Goal: Transaction & Acquisition: Purchase product/service

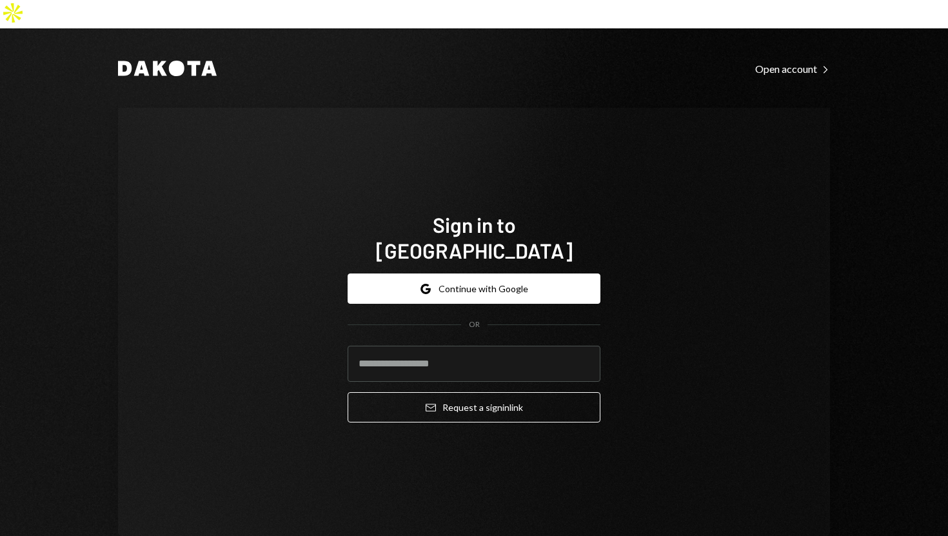
type input "**********"
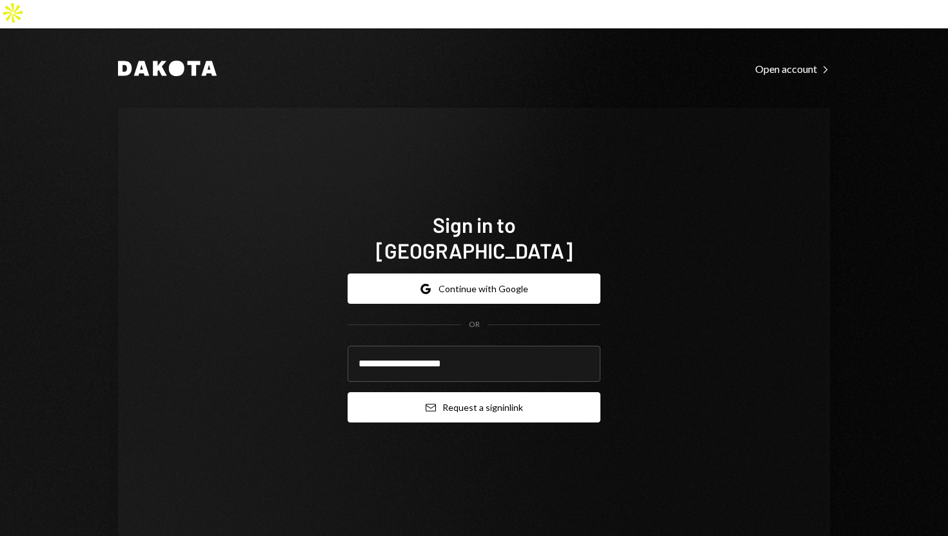
click at [350, 392] on button "Email Request a sign in link" at bounding box center [474, 407] width 253 height 30
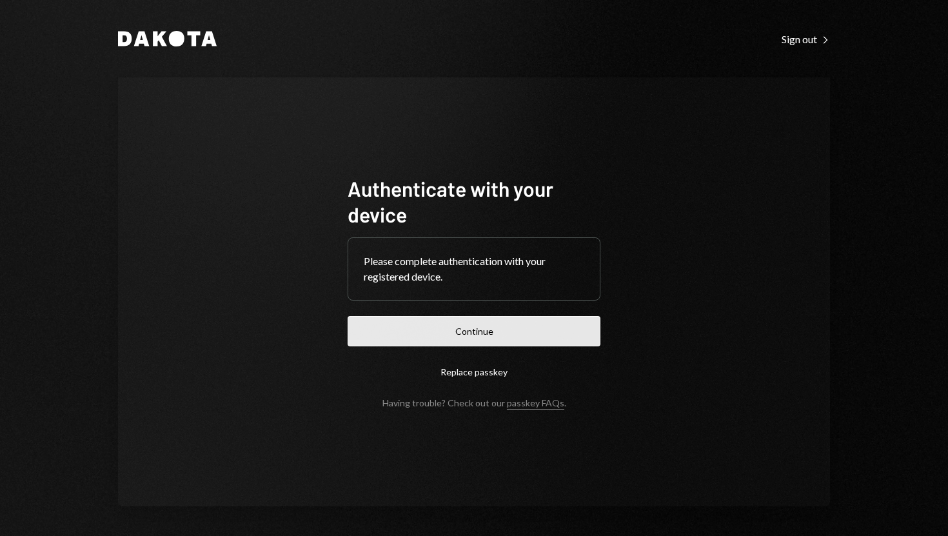
click at [475, 340] on button "Continue" at bounding box center [474, 331] width 253 height 30
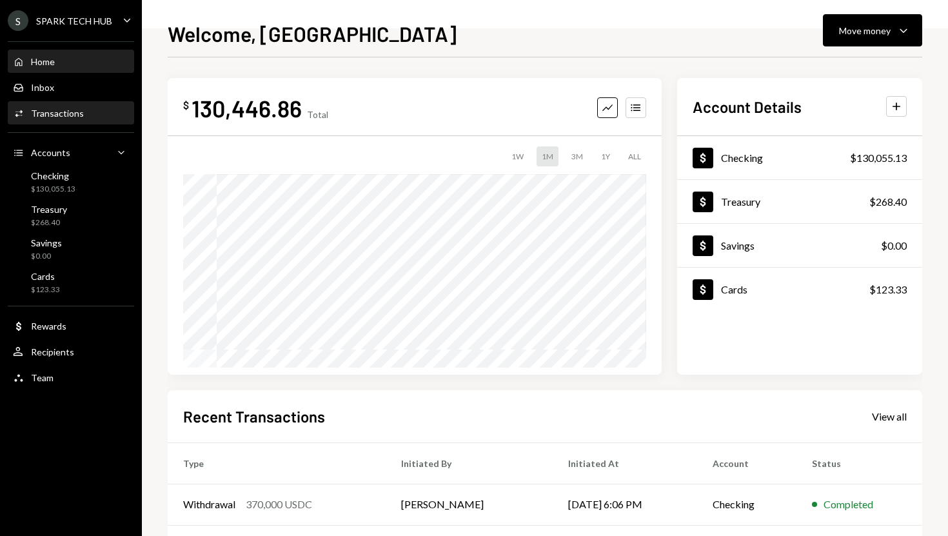
click at [84, 122] on div "Activities Transactions" at bounding box center [71, 114] width 116 height 22
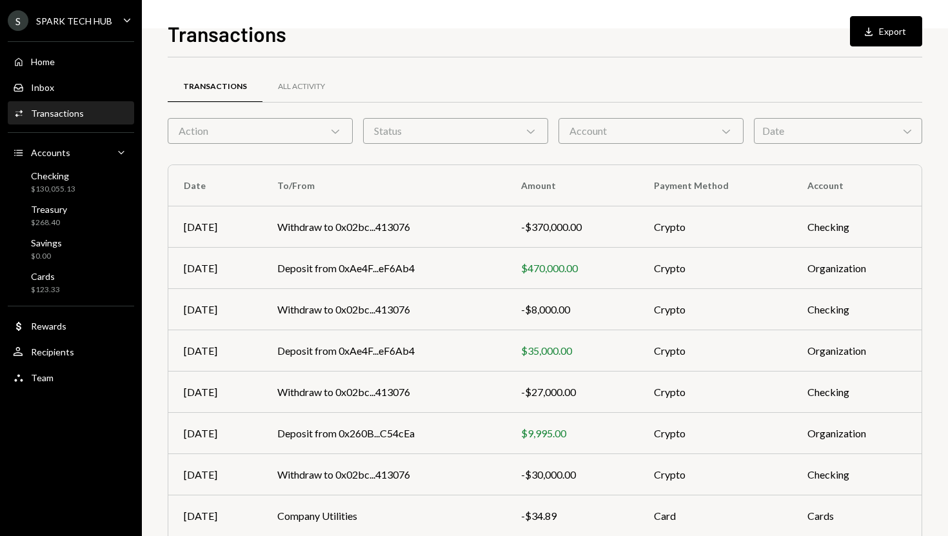
click at [332, 131] on icon at bounding box center [335, 132] width 8 height 4
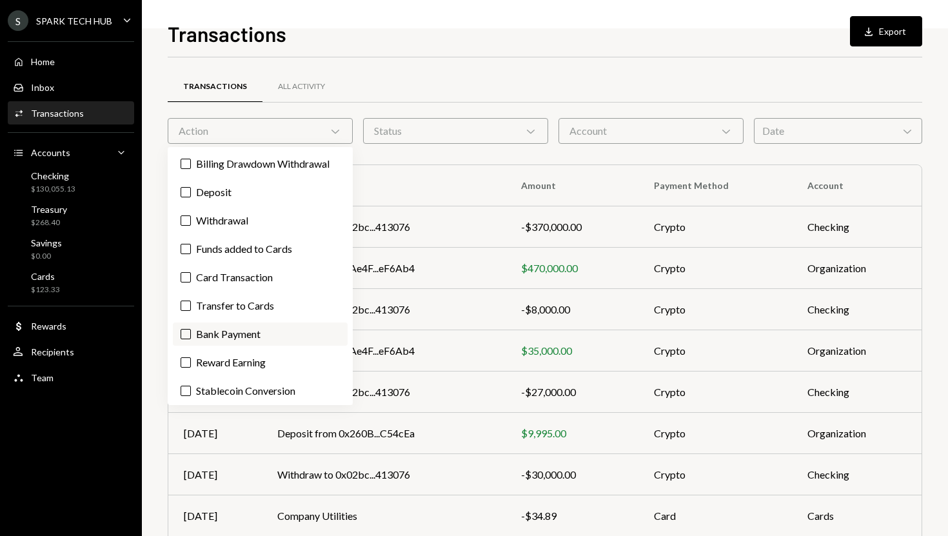
click at [188, 336] on button "Bank Payment" at bounding box center [186, 334] width 10 height 10
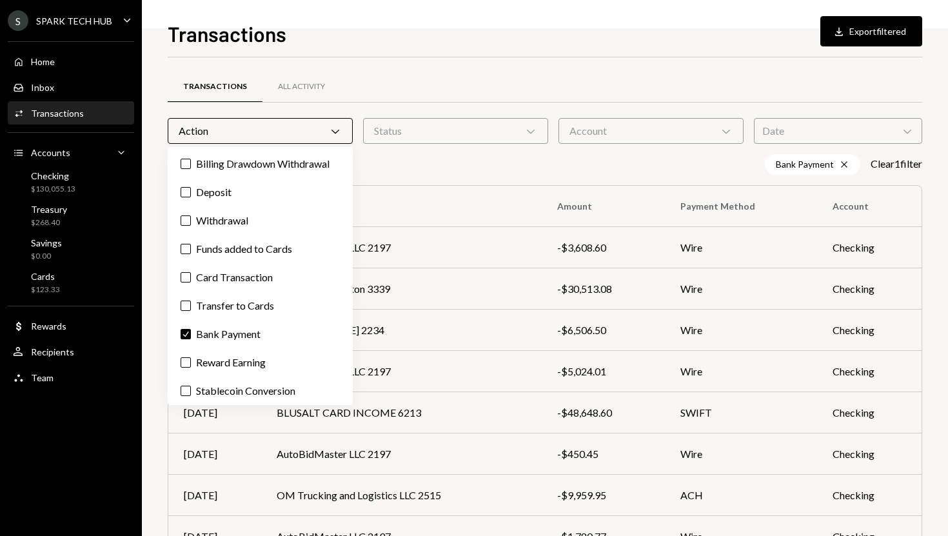
click at [472, 162] on div "Bank Payment Cross Clear 1 filter" at bounding box center [545, 164] width 754 height 21
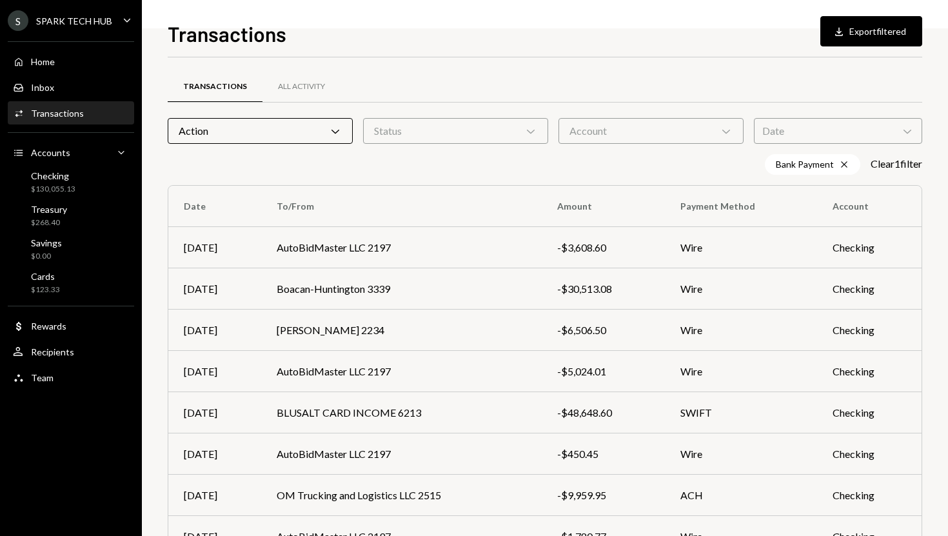
click at [689, 135] on div "Account Chevron Down" at bounding box center [650, 131] width 185 height 26
click at [696, 104] on div "Transactions All Activity" at bounding box center [545, 94] width 754 height 48
click at [782, 121] on div "Date Chevron Down" at bounding box center [838, 131] width 168 height 26
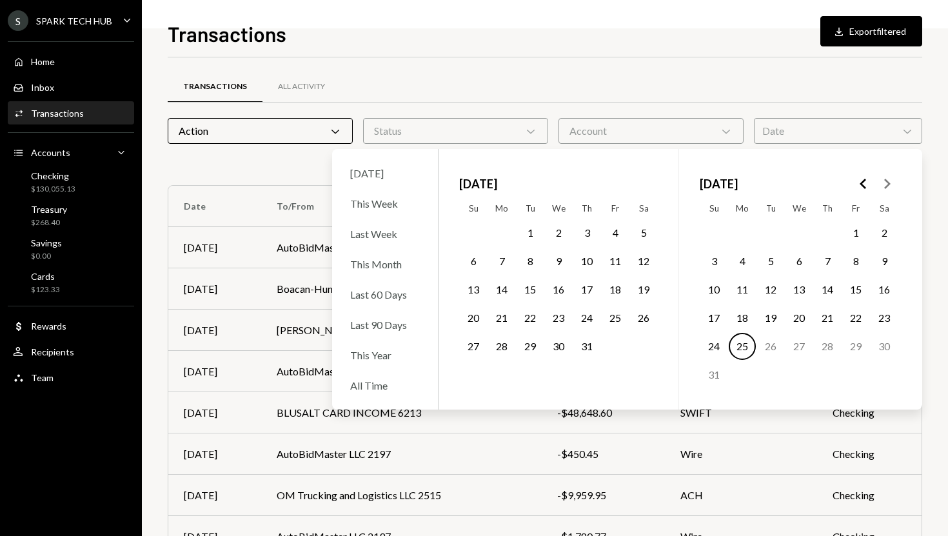
click at [725, 96] on div "Transactions All Activity" at bounding box center [545, 86] width 754 height 33
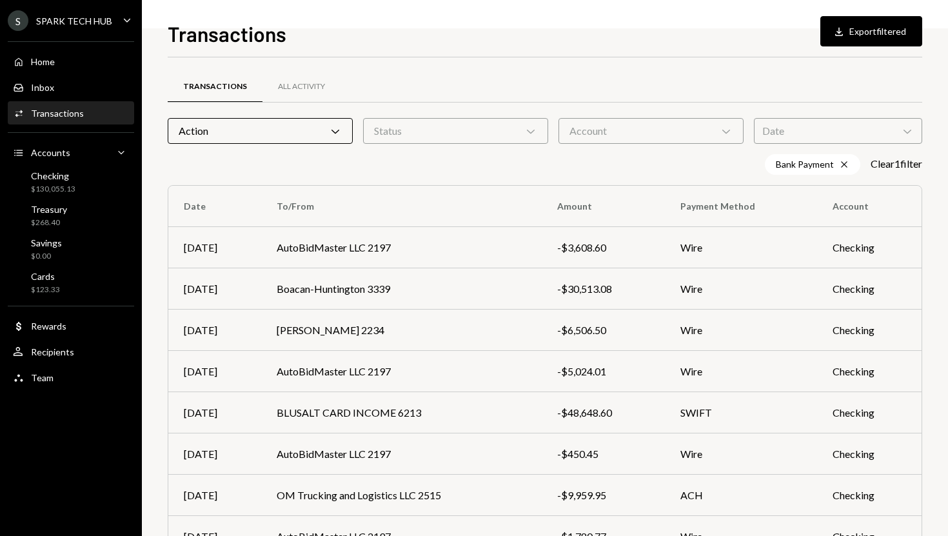
click at [707, 124] on div "Account Chevron Down" at bounding box center [650, 131] width 185 height 26
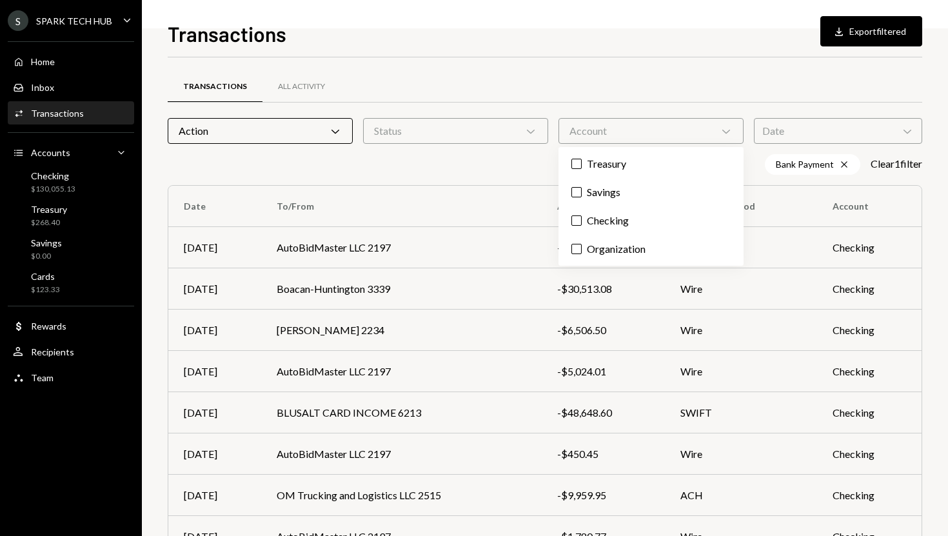
click at [700, 97] on div "Transactions All Activity" at bounding box center [545, 86] width 754 height 33
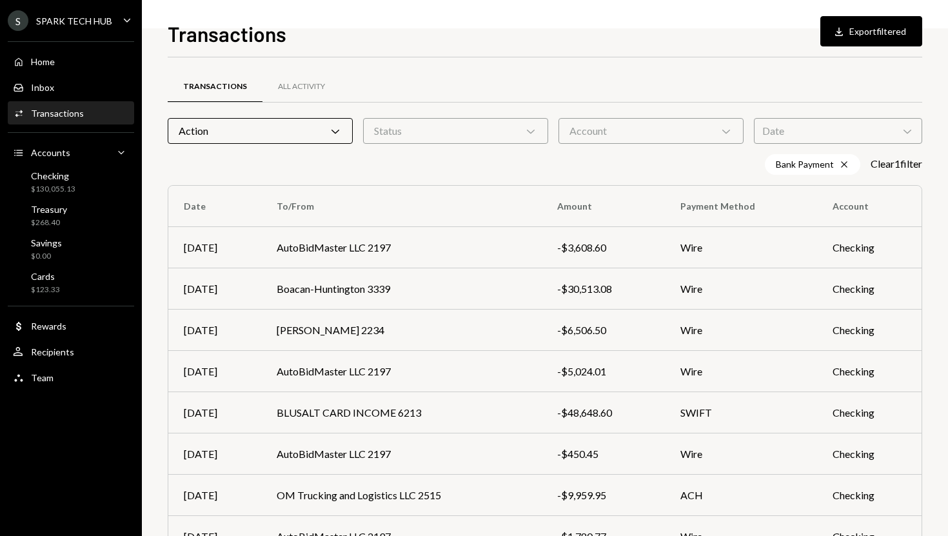
click at [793, 131] on div "Date Chevron Down" at bounding box center [838, 131] width 168 height 26
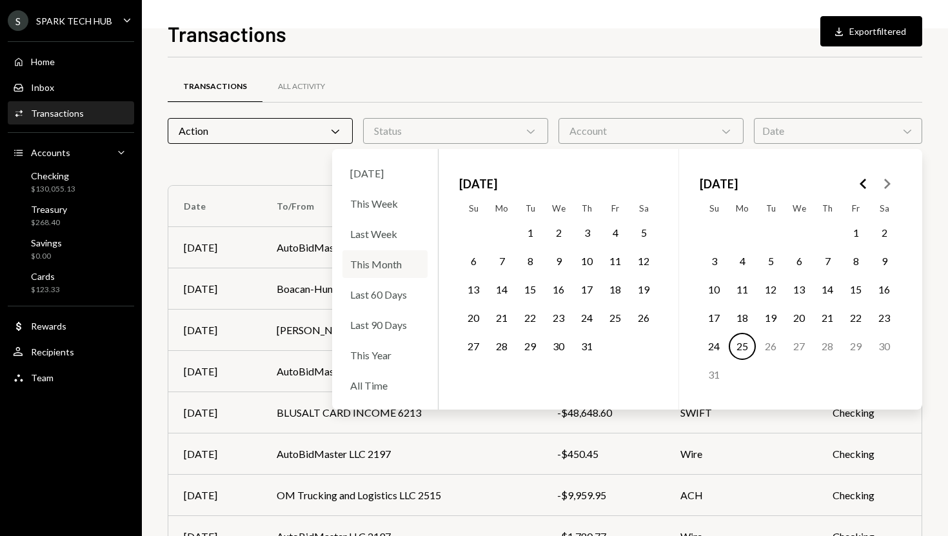
click at [380, 257] on div "This Month" at bounding box center [384, 264] width 85 height 28
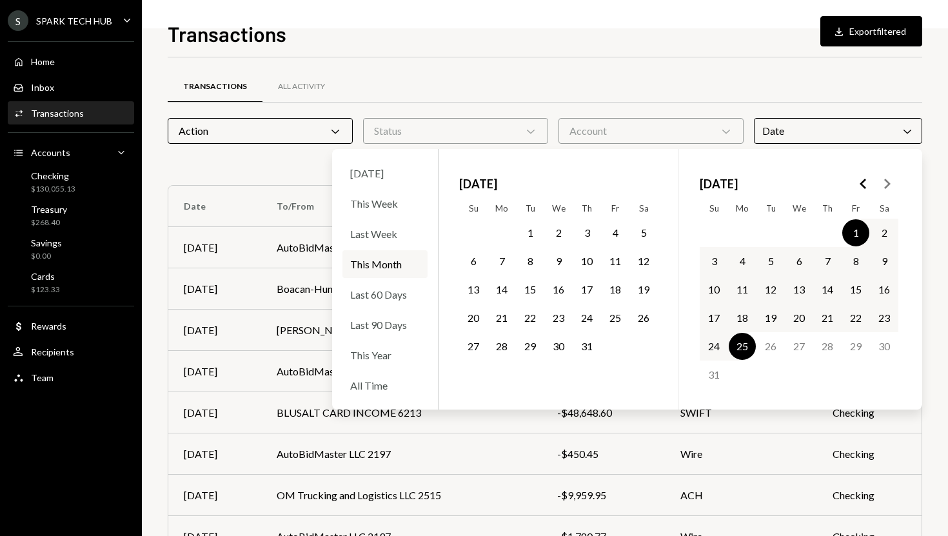
click at [575, 99] on div "Transactions All Activity" at bounding box center [545, 86] width 754 height 33
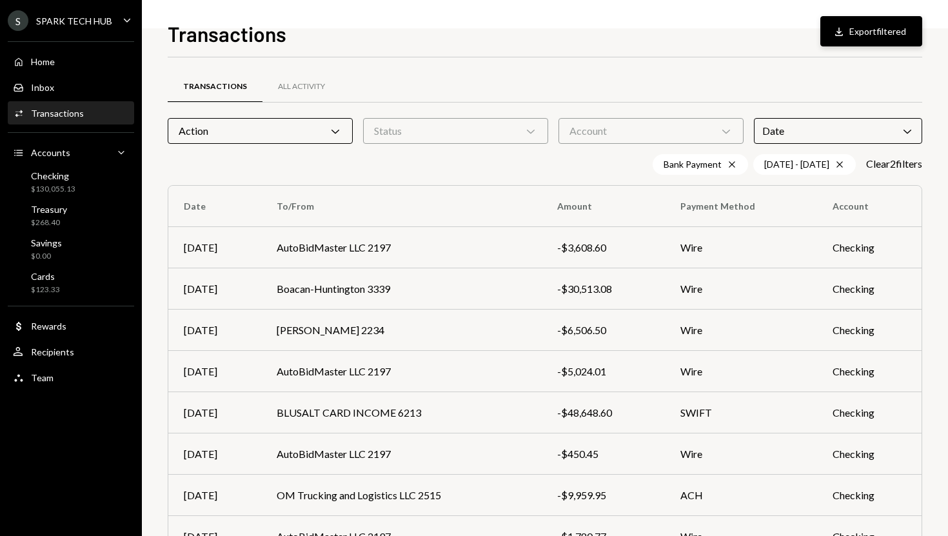
click at [845, 39] on button "Download Export filtered" at bounding box center [871, 31] width 102 height 30
click at [89, 61] on div "Home Home" at bounding box center [71, 62] width 116 height 12
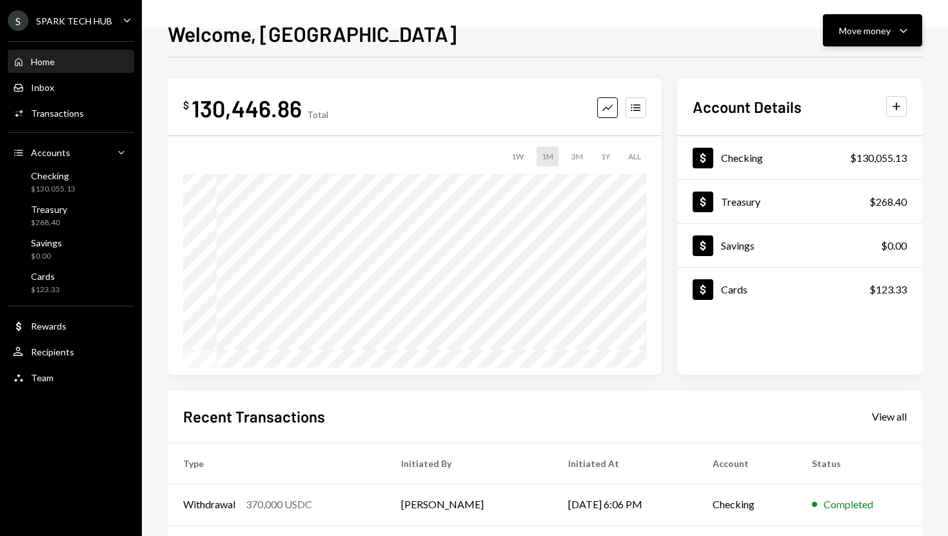
click at [880, 33] on div "Move money" at bounding box center [865, 31] width 52 height 14
click at [825, 66] on div "Send" at bounding box center [862, 70] width 94 height 14
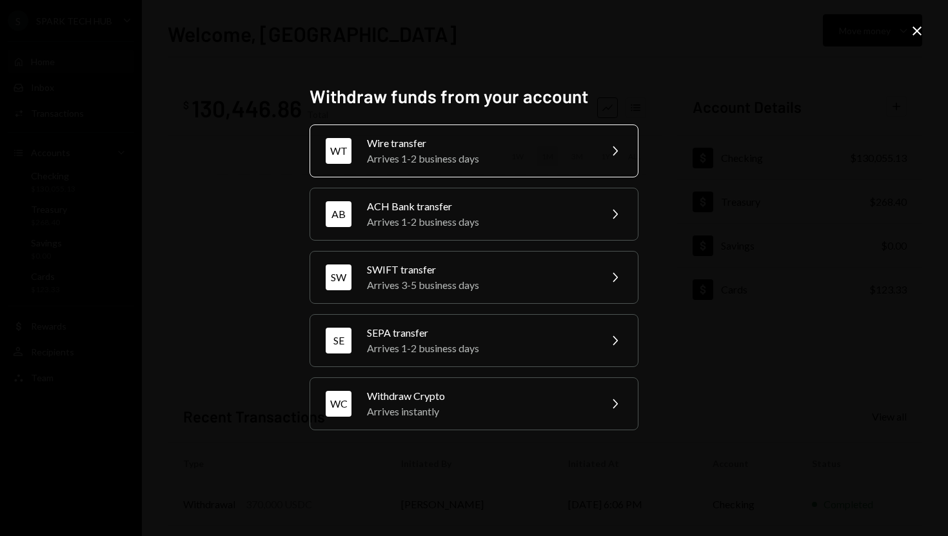
click at [455, 152] on div "Arrives 1-2 business days" at bounding box center [479, 158] width 224 height 15
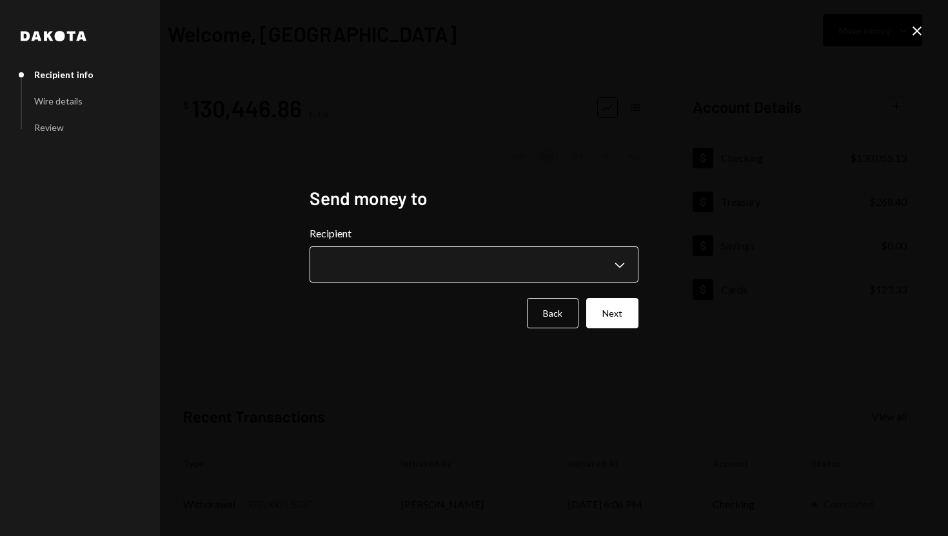
click at [618, 268] on body "**********" at bounding box center [474, 268] width 948 height 536
click at [619, 266] on body "**********" at bounding box center [474, 268] width 948 height 536
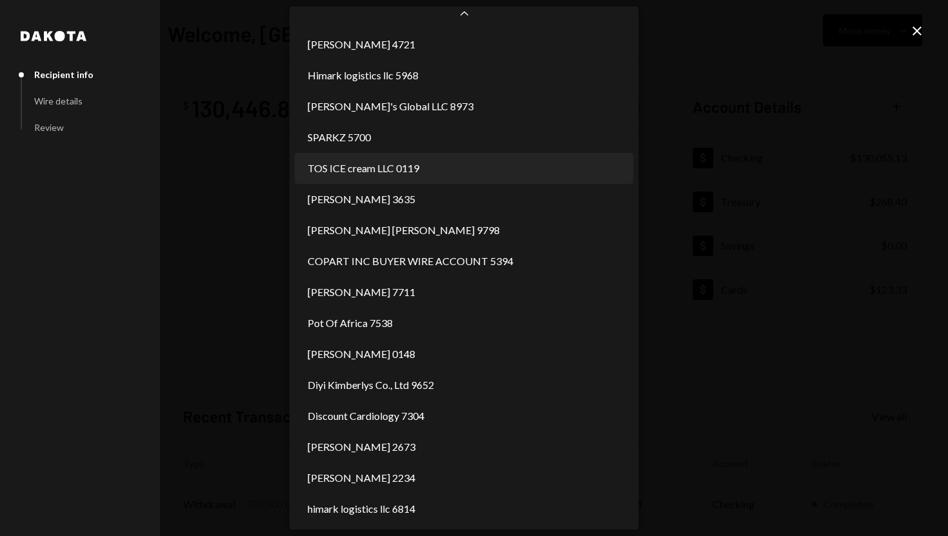
scroll to position [803, 0]
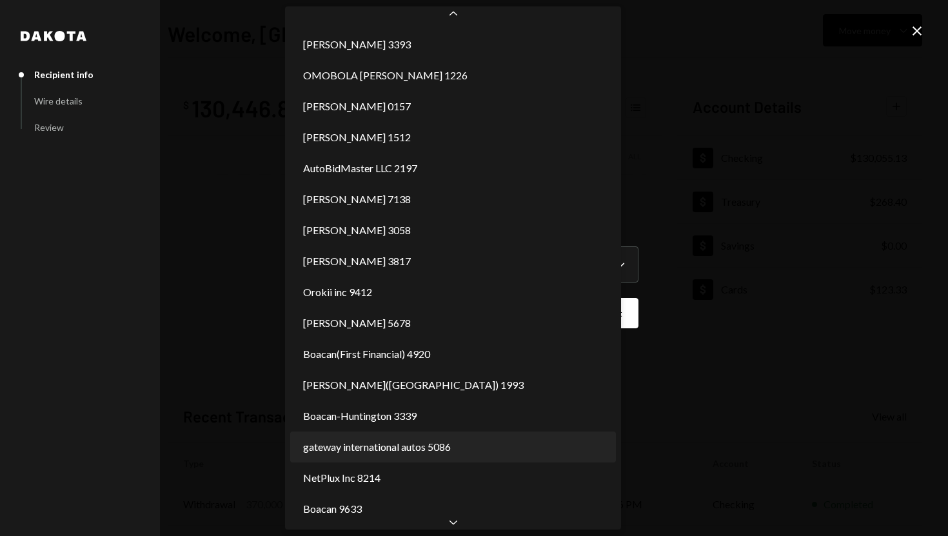
select select "**********"
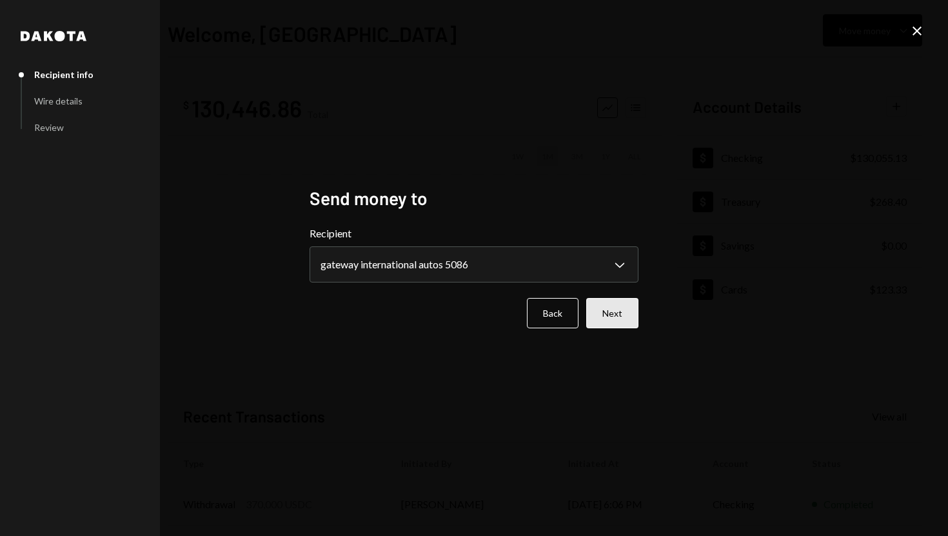
click at [632, 317] on button "Next" at bounding box center [612, 313] width 52 height 30
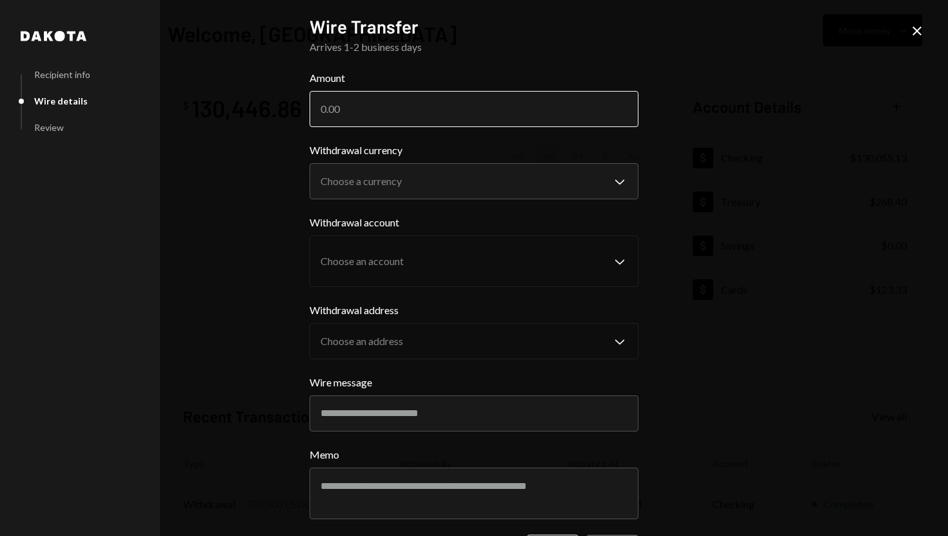
click at [394, 101] on input "Amount" at bounding box center [474, 109] width 329 height 36
type input "0"
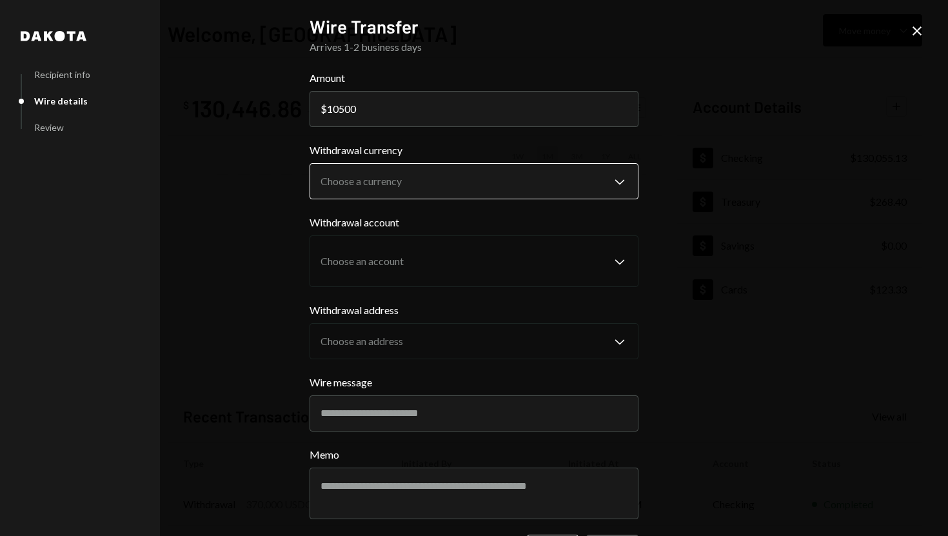
type input "10500"
click at [395, 192] on body "S SPARK TECH HUB Caret Down Home Home Inbox Inbox Activities Transactions Accou…" at bounding box center [474, 268] width 948 height 536
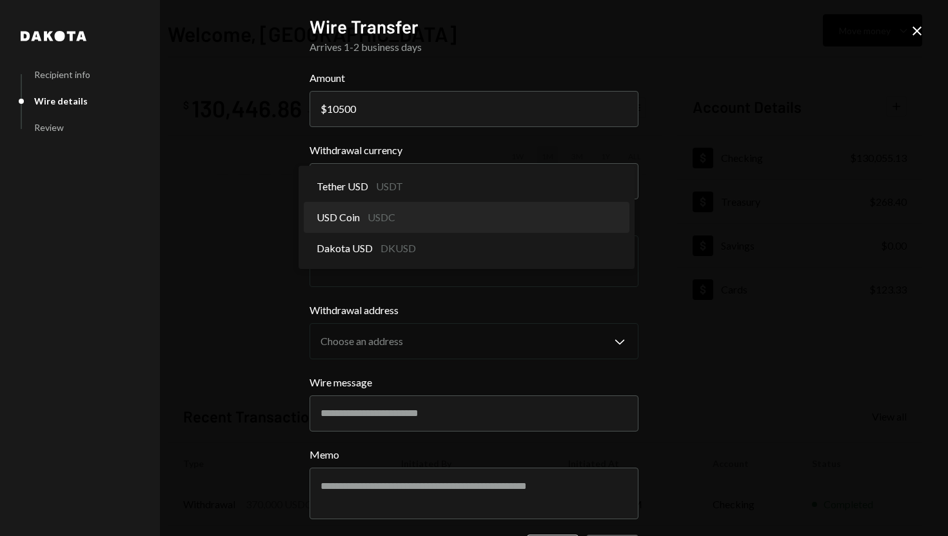
select select "****"
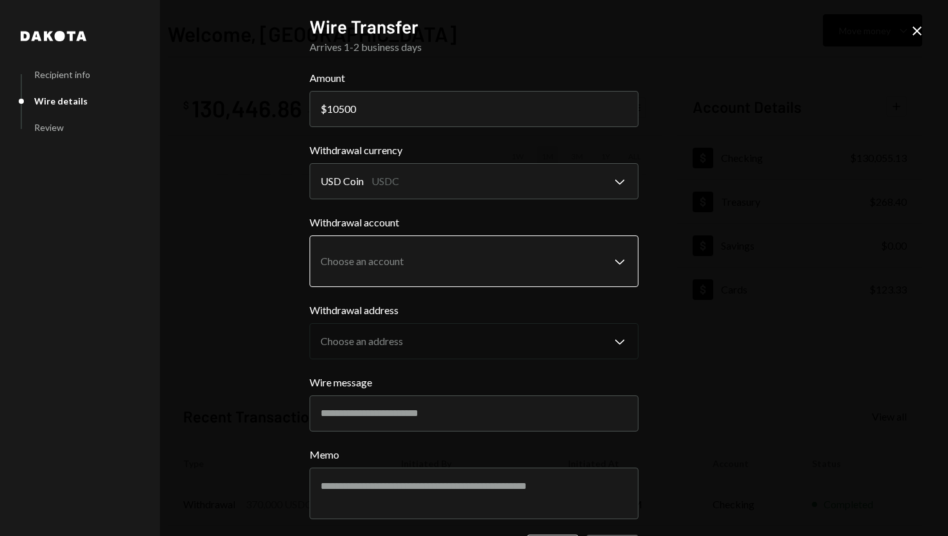
click at [614, 263] on body "S SPARK TECH HUB Caret Down Home Home Inbox Inbox Activities Transactions Accou…" at bounding box center [474, 268] width 948 height 536
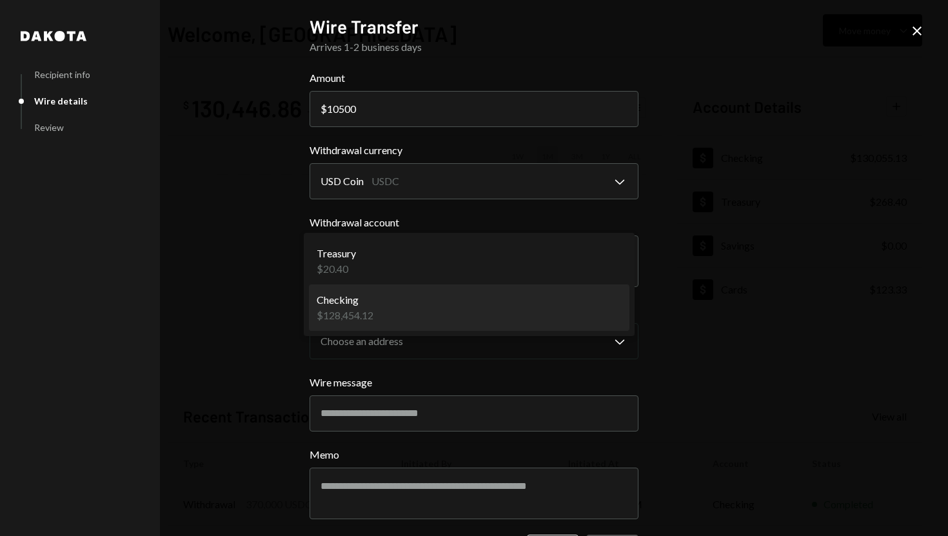
select select "**********"
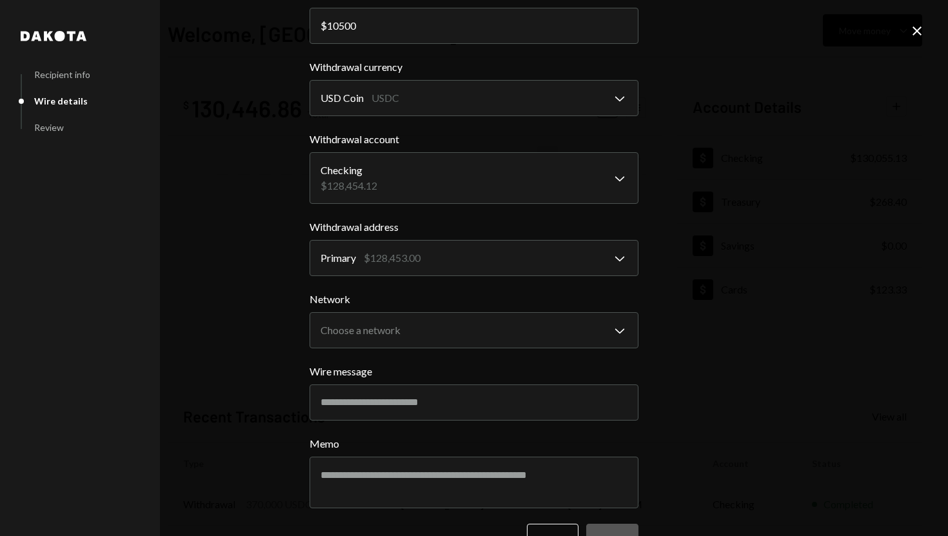
scroll to position [86, 0]
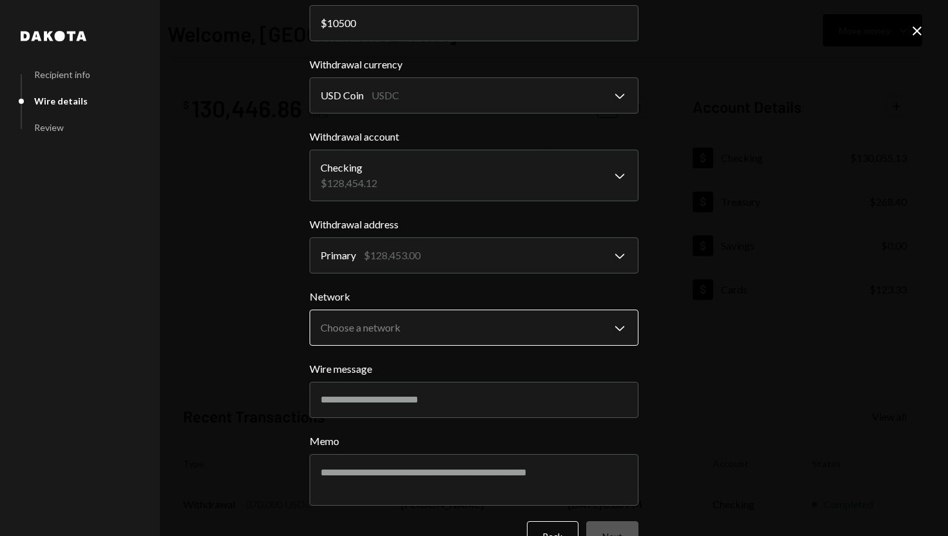
click at [615, 326] on body "S SPARK TECH HUB Caret Down Home Home Inbox Inbox Activities Transactions Accou…" at bounding box center [474, 268] width 948 height 536
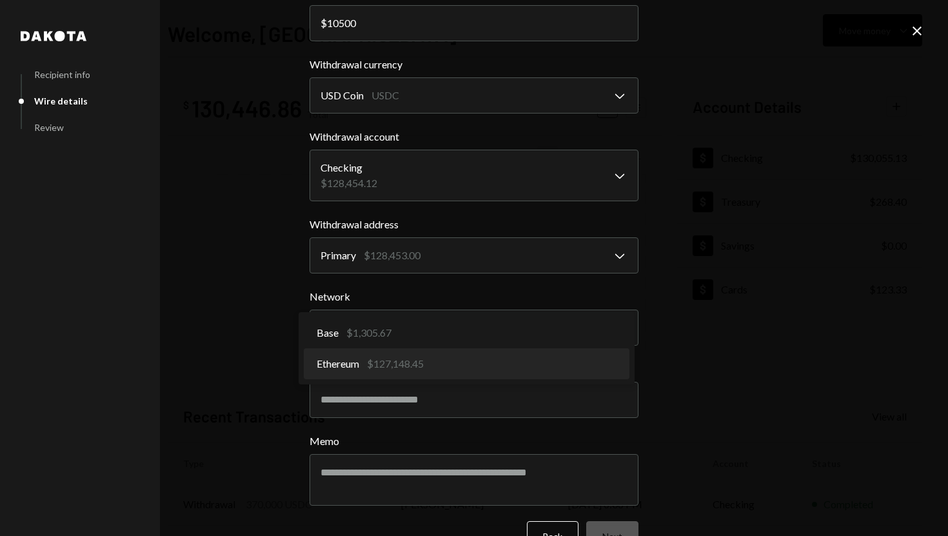
select select "**********"
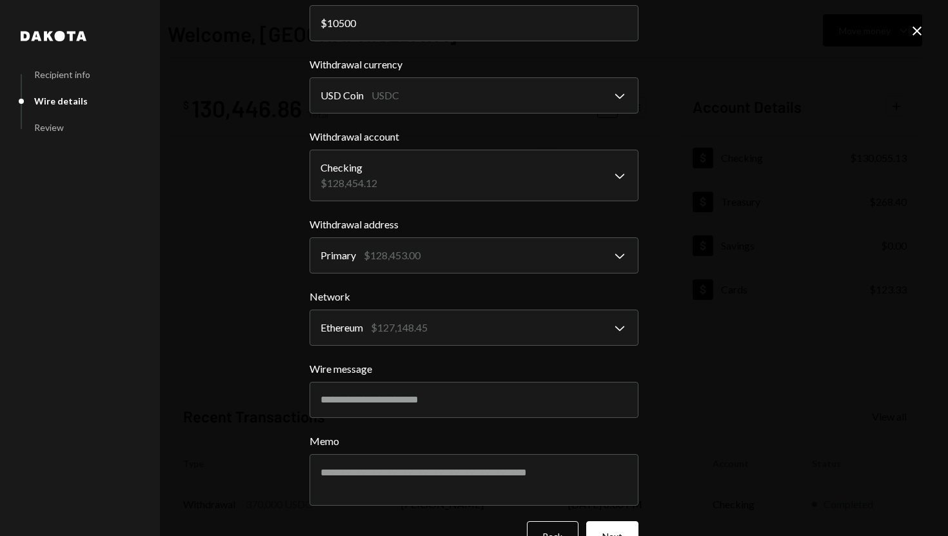
scroll to position [121, 0]
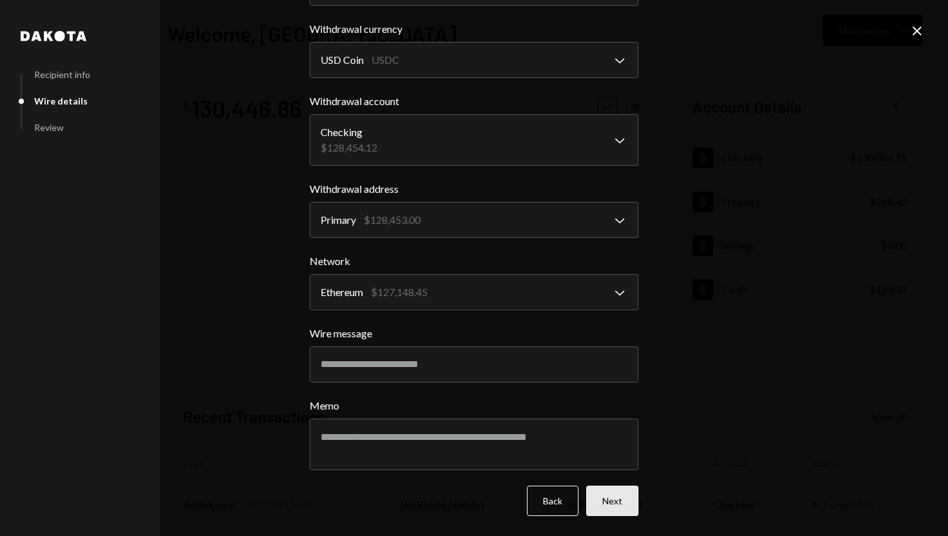
click at [618, 502] on button "Next" at bounding box center [612, 501] width 52 height 30
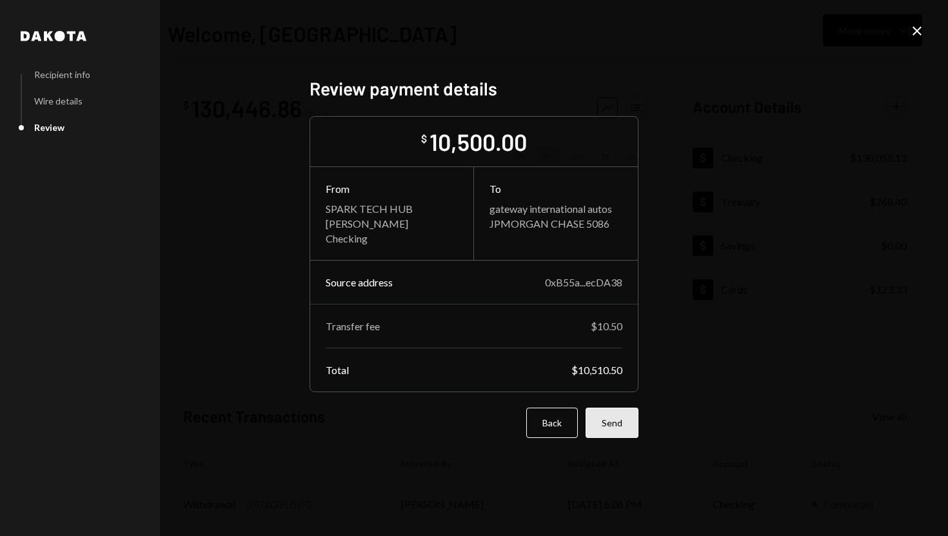
click at [614, 420] on button "Send" at bounding box center [612, 423] width 53 height 30
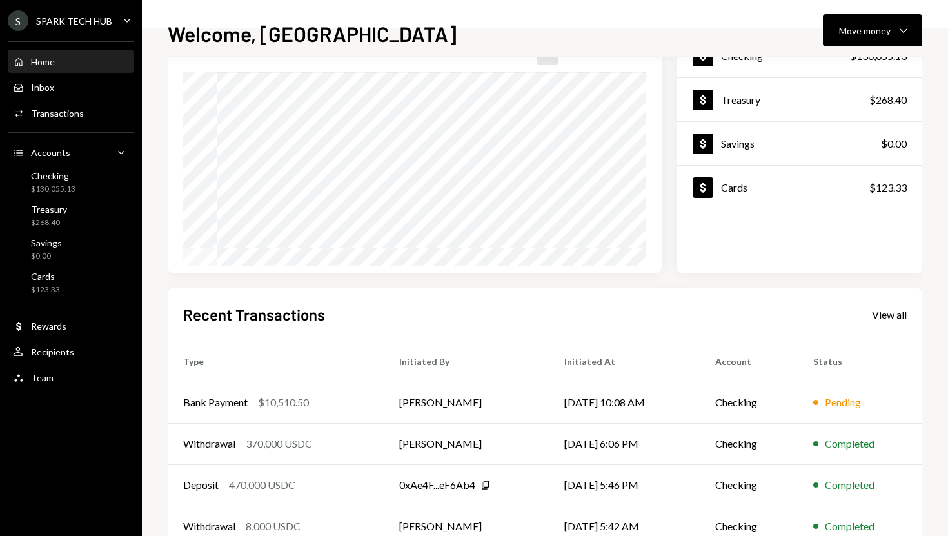
scroll to position [120, 0]
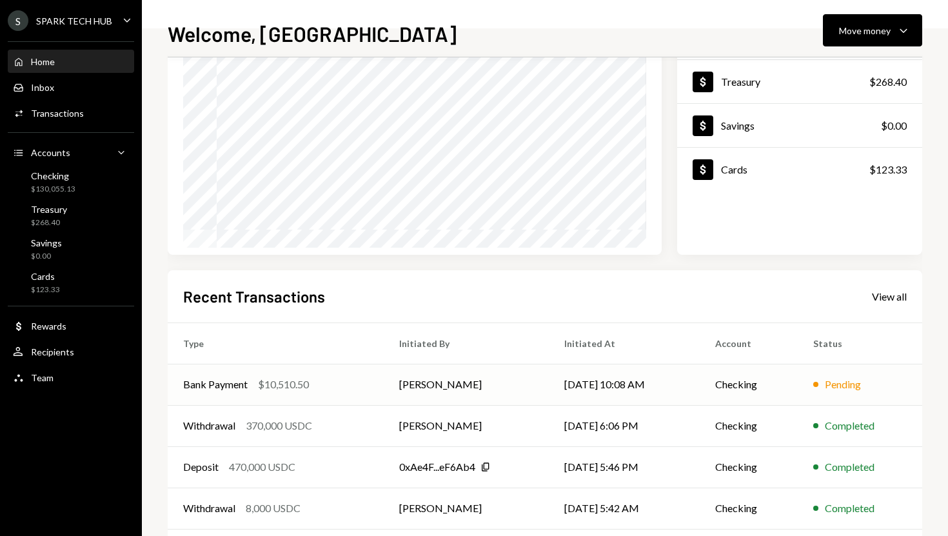
click at [280, 383] on div "$10,510.50" at bounding box center [283, 384] width 51 height 15
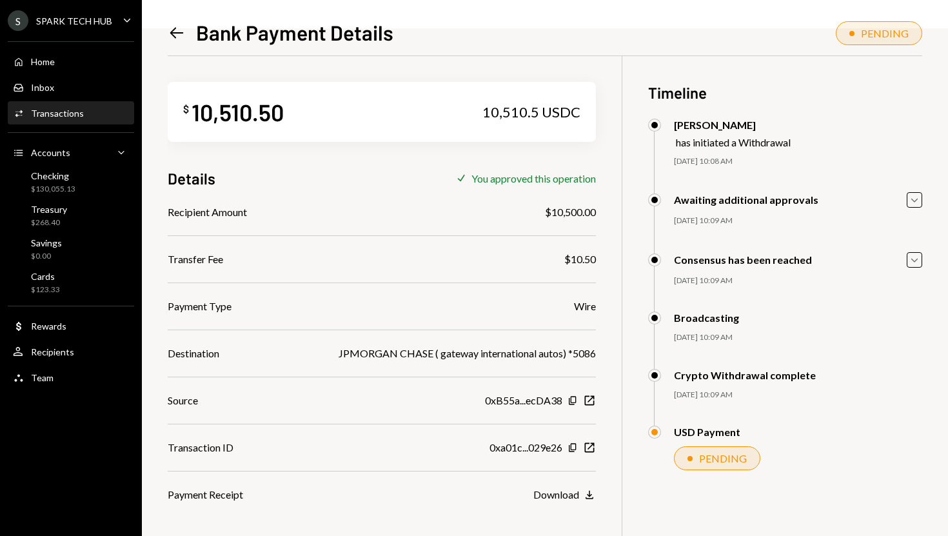
click at [232, 109] on div "10,510.50" at bounding box center [238, 111] width 92 height 29
copy div "10,510.50"
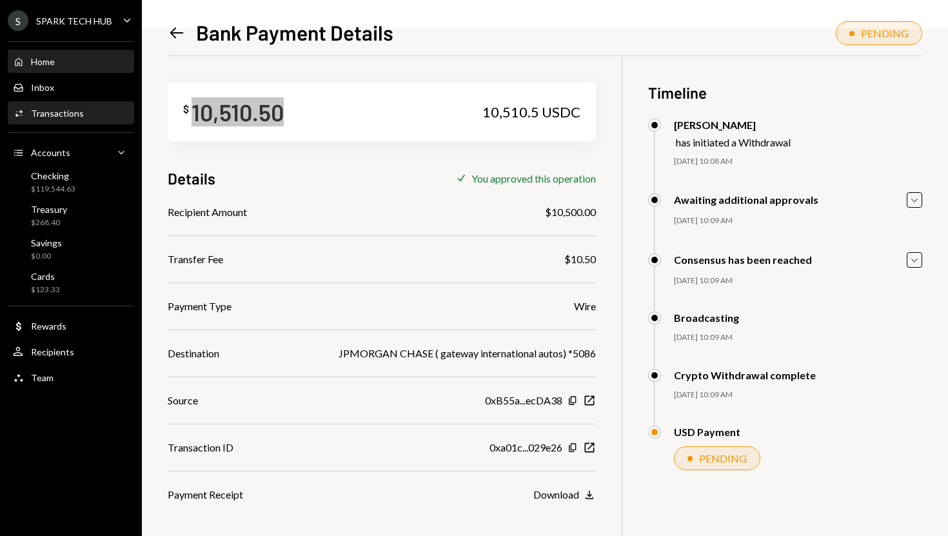
click at [90, 66] on div "Home Home" at bounding box center [71, 62] width 116 height 12
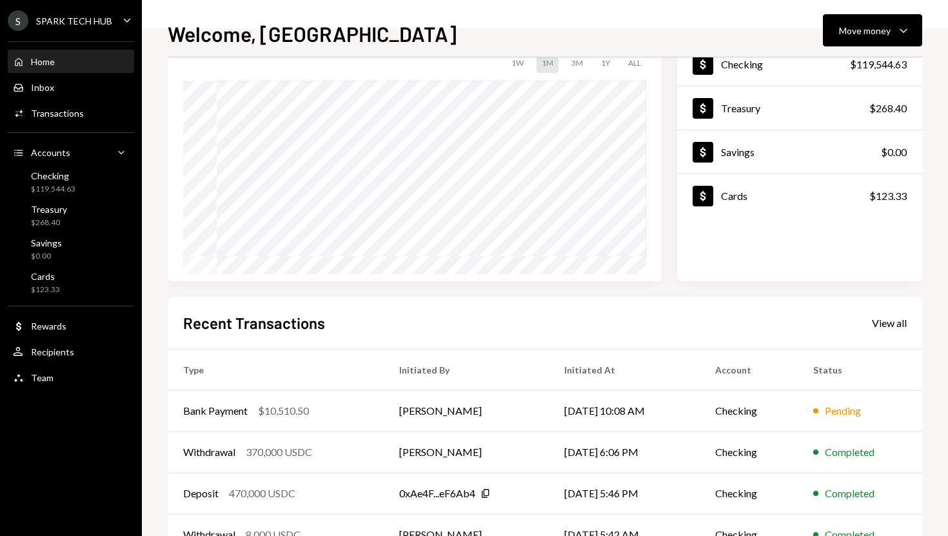
scroll to position [98, 0]
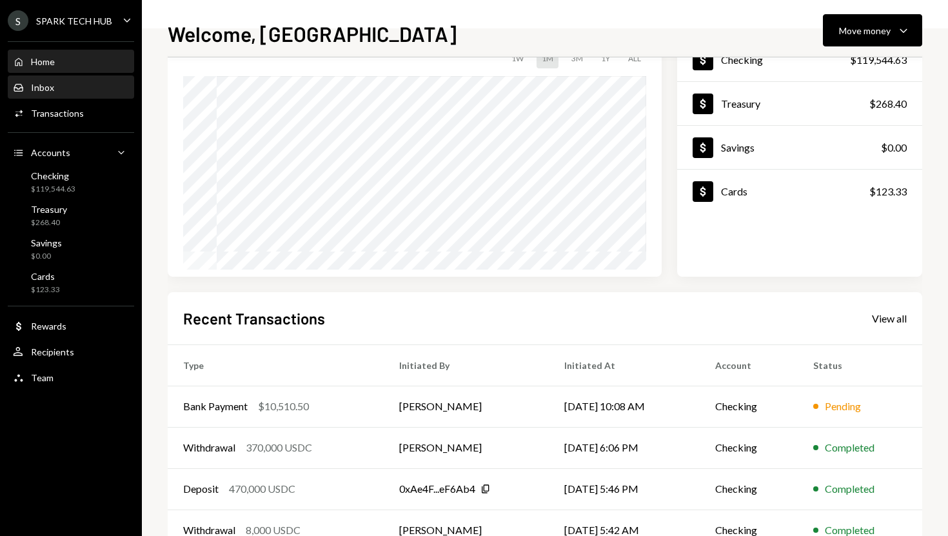
click at [64, 90] on div "Inbox Inbox" at bounding box center [71, 88] width 116 height 12
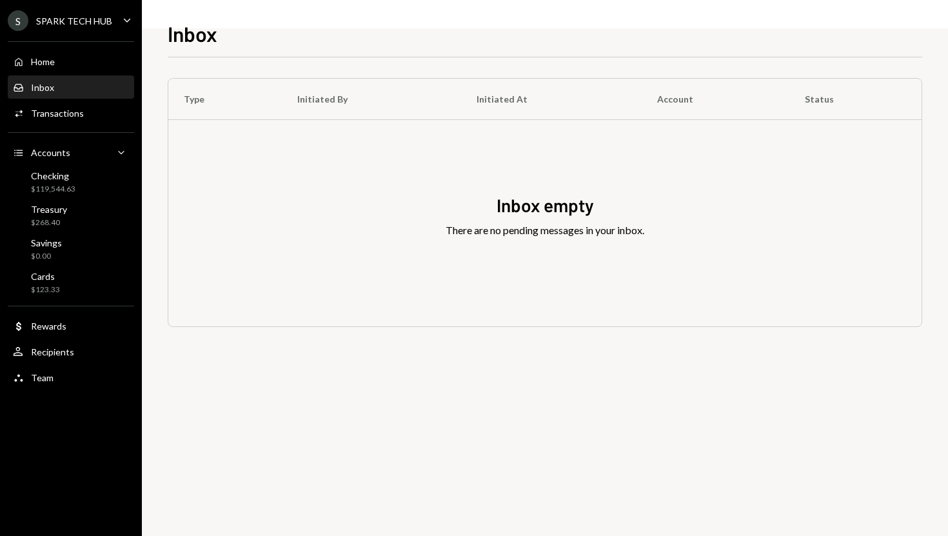
click at [57, 110] on div "Transactions" at bounding box center [57, 113] width 53 height 11
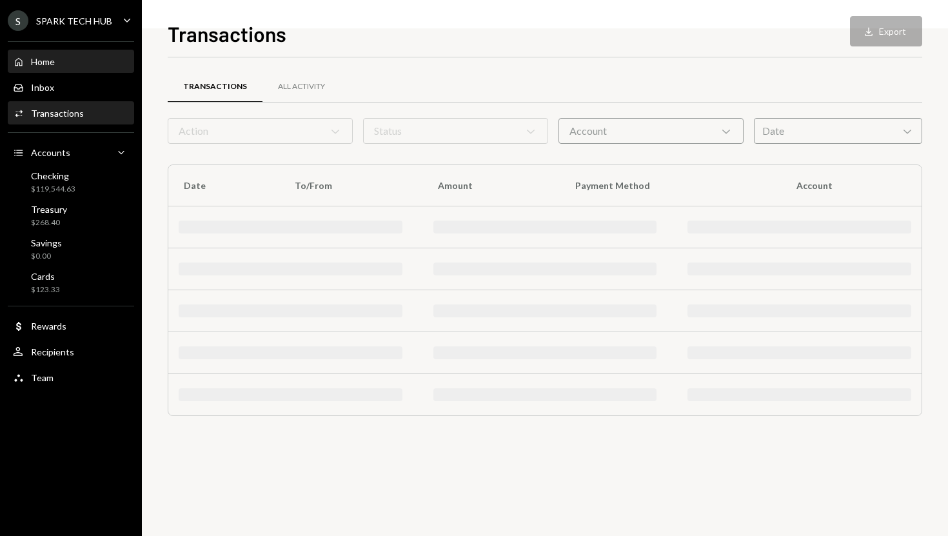
click at [67, 59] on div "Home Home" at bounding box center [71, 62] width 116 height 12
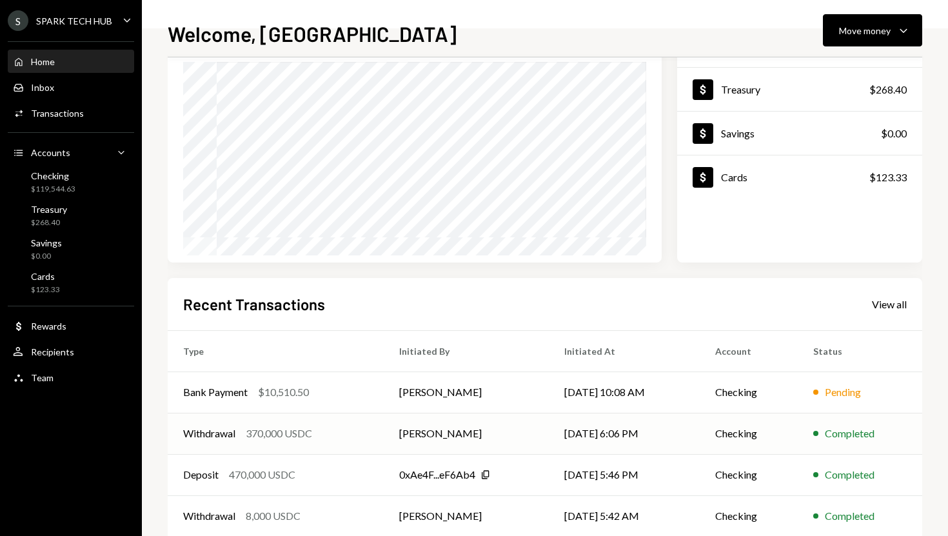
scroll to position [108, 0]
